Goal: Task Accomplishment & Management: Manage account settings

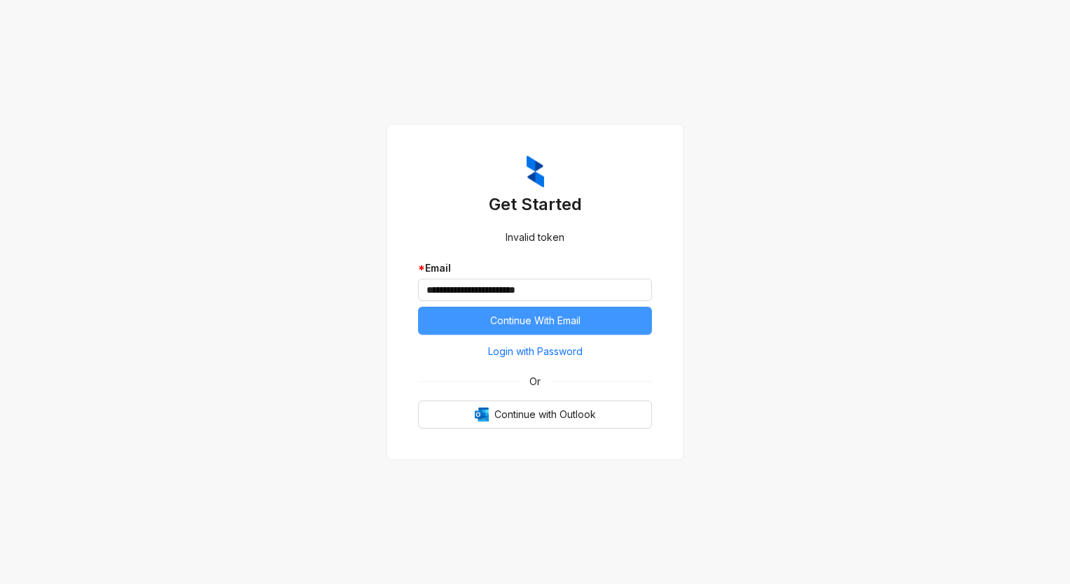
click at [468, 320] on button "Continue With Email" at bounding box center [535, 321] width 234 height 28
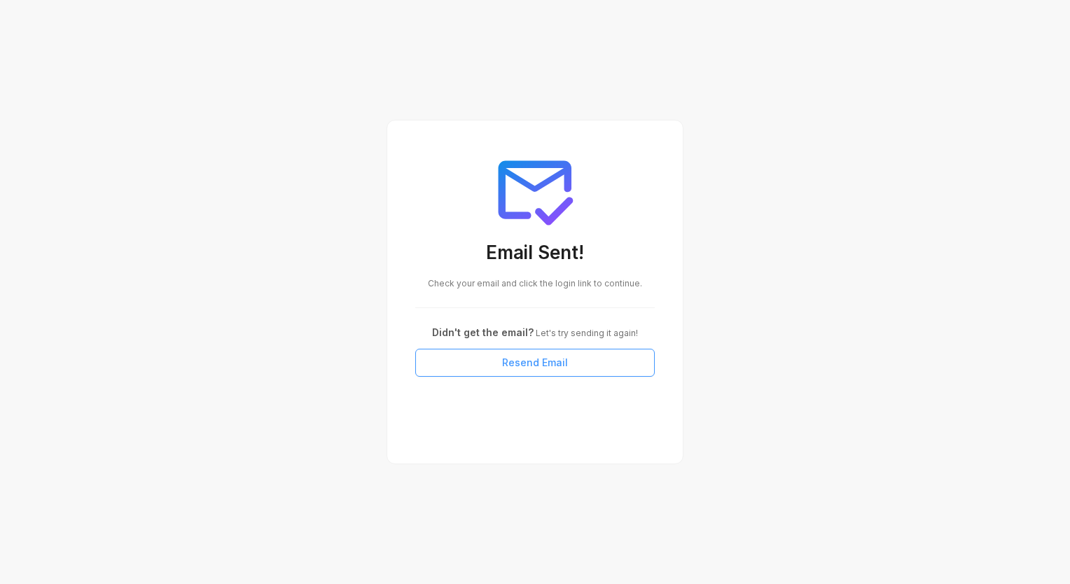
click at [510, 369] on span "Resend Email" at bounding box center [535, 362] width 66 height 15
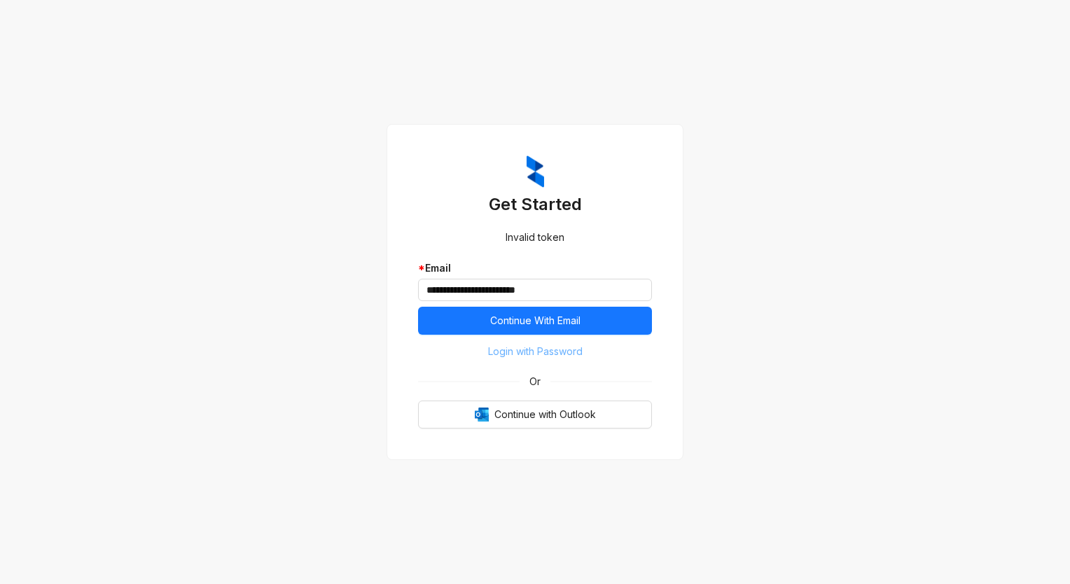
click at [537, 350] on span "Login with Password" at bounding box center [535, 351] width 95 height 15
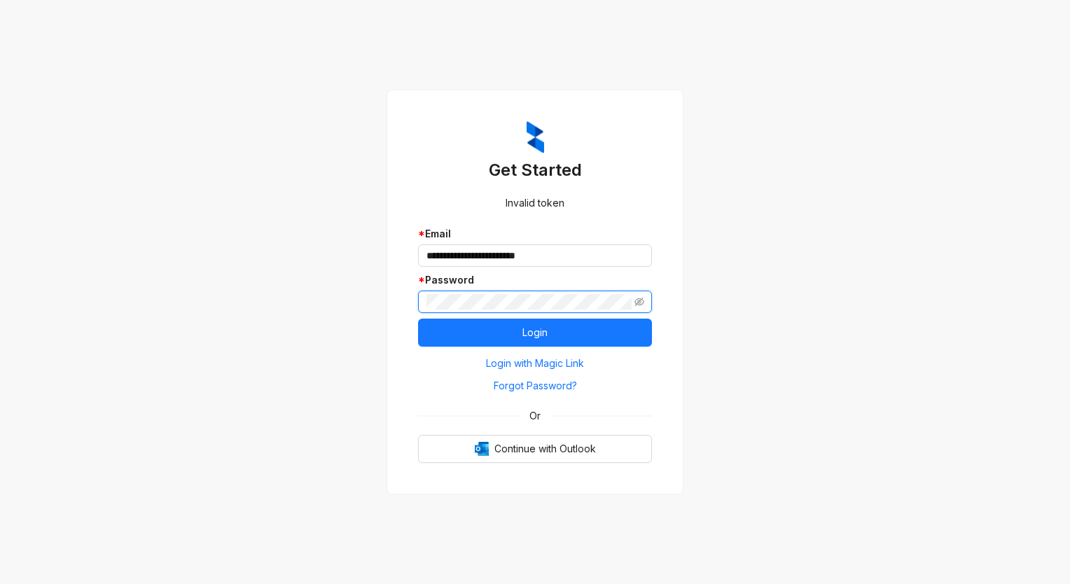
click at [418, 319] on button "Login" at bounding box center [535, 333] width 234 height 28
click at [546, 360] on span "Login with Magic Link" at bounding box center [535, 363] width 98 height 15
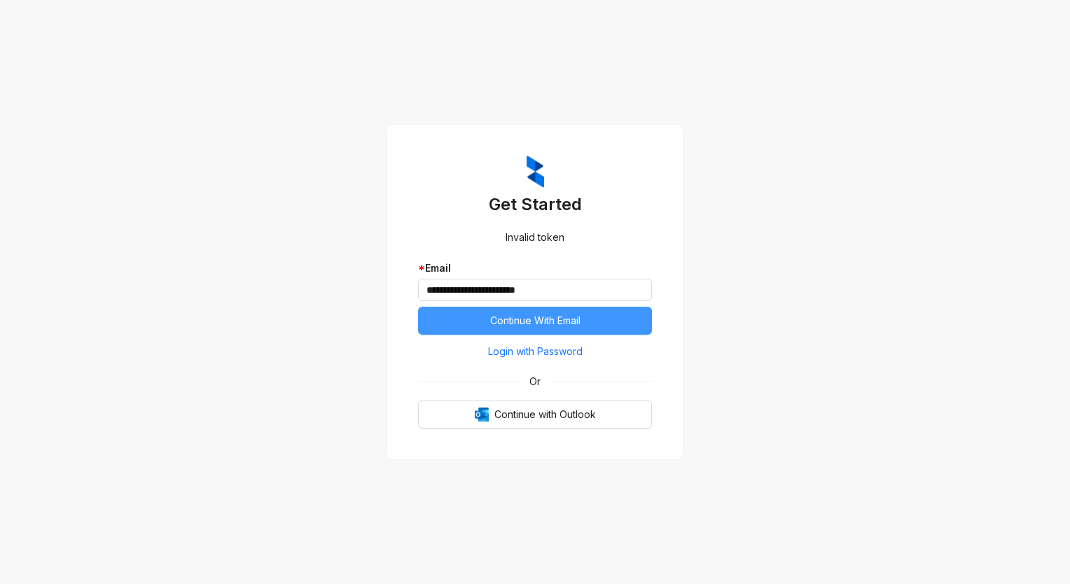
click at [535, 319] on span "Continue With Email" at bounding box center [535, 320] width 90 height 15
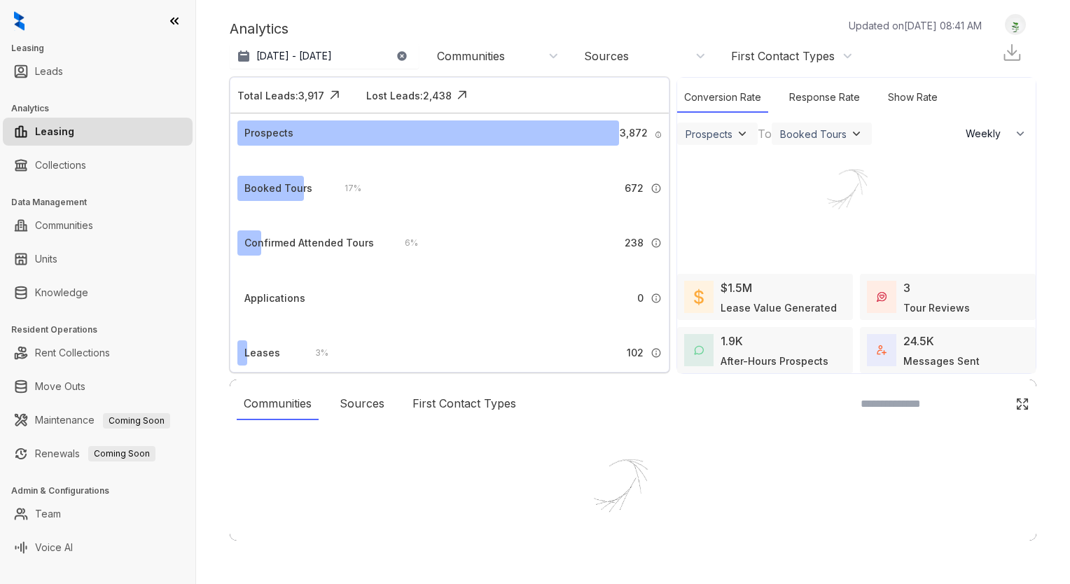
select select "******"
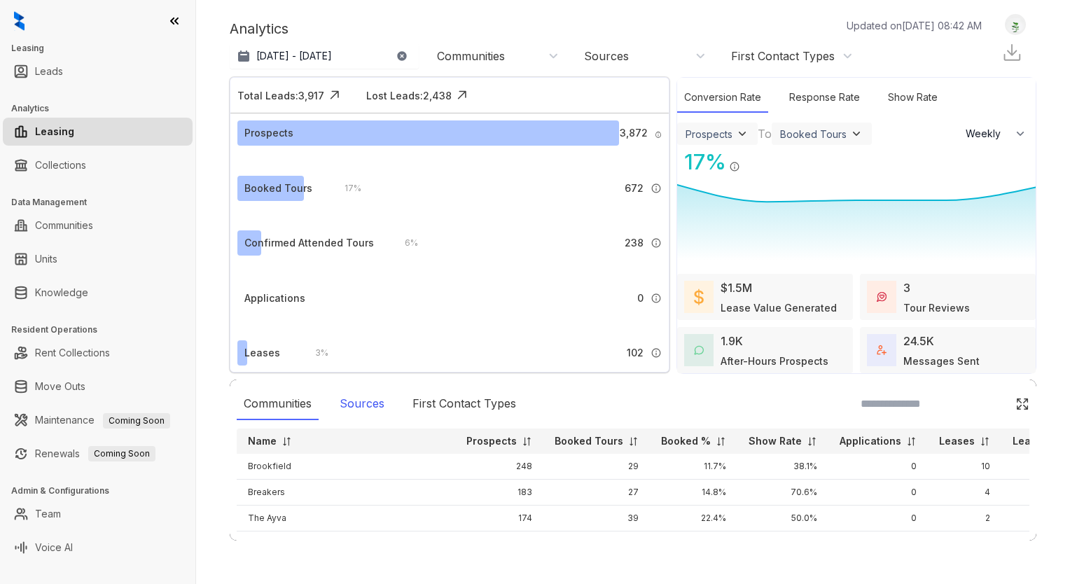
click at [371, 407] on div "Sources" at bounding box center [362, 404] width 59 height 32
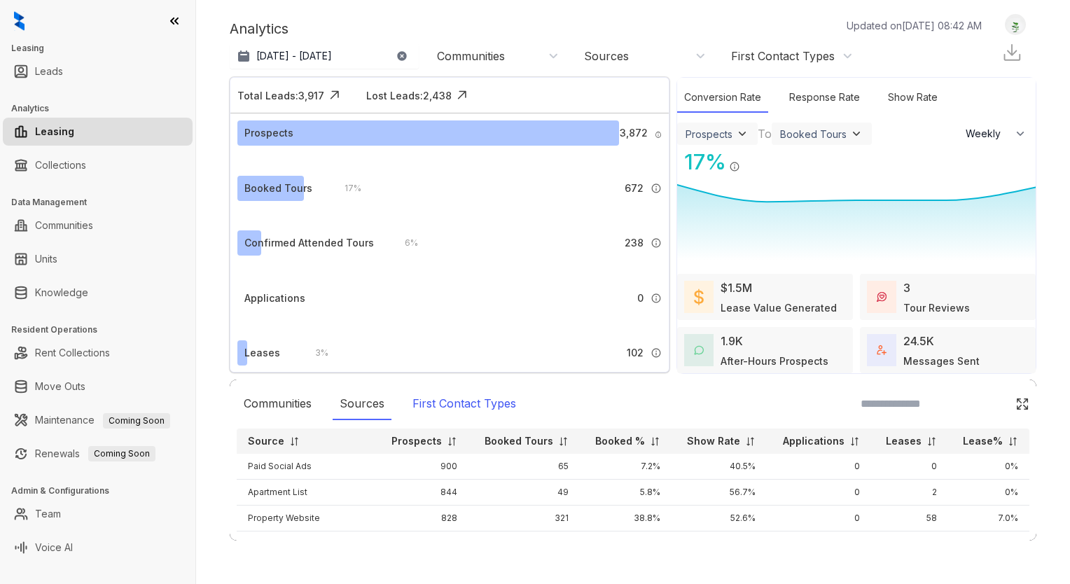
click at [442, 409] on div "First Contact Types" at bounding box center [464, 404] width 118 height 32
